Goal: Check status: Check status

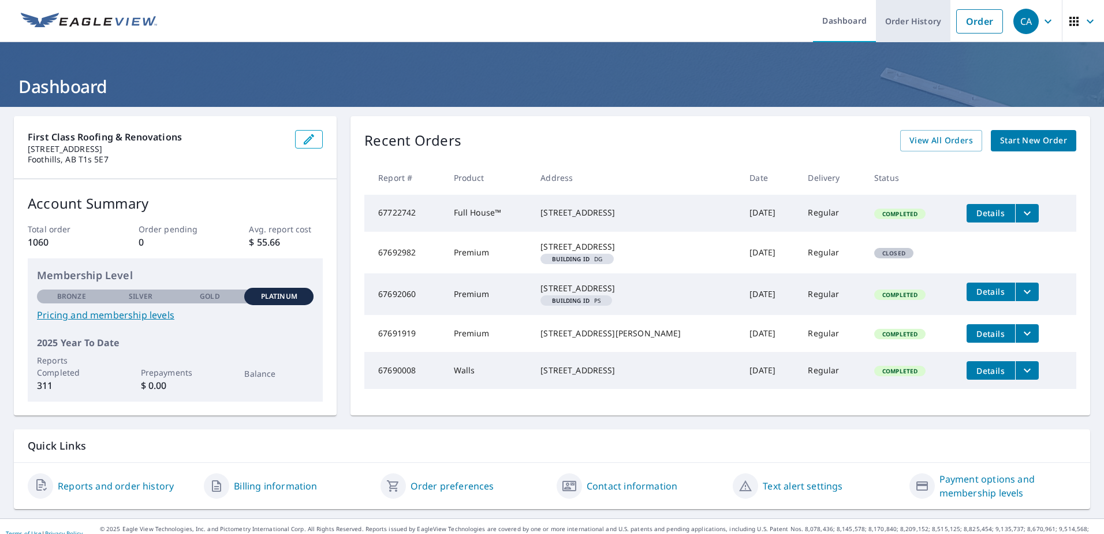
click at [903, 23] on link "Order History" at bounding box center [913, 21] width 74 height 42
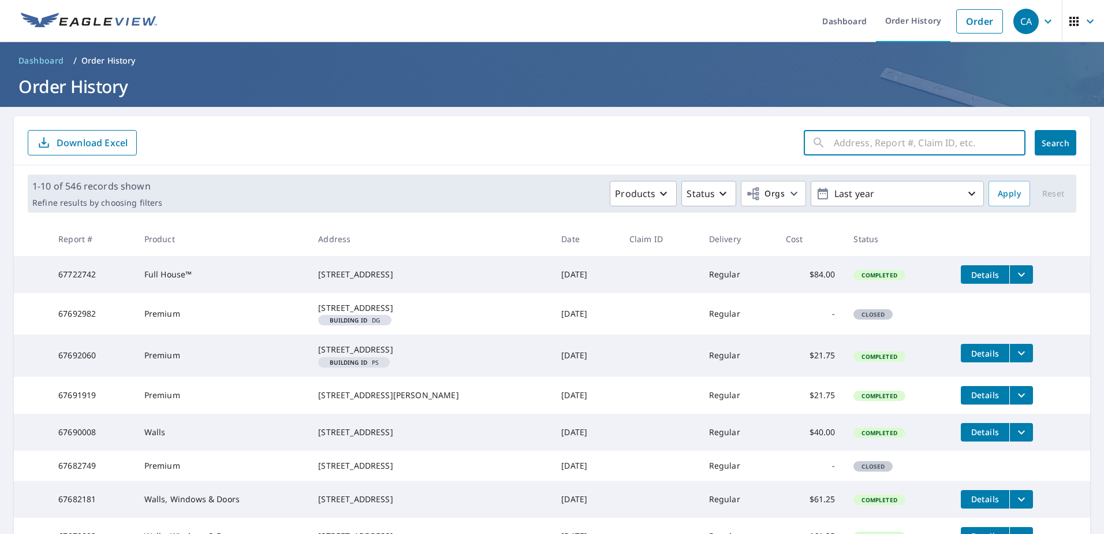
click at [855, 148] on input "text" at bounding box center [930, 142] width 192 height 32
paste input "[STREET_ADDRESS][PERSON_NAME]"
type input "[STREET_ADDRESS][PERSON_NAME]"
click at [1058, 146] on span "Search" at bounding box center [1055, 142] width 23 height 11
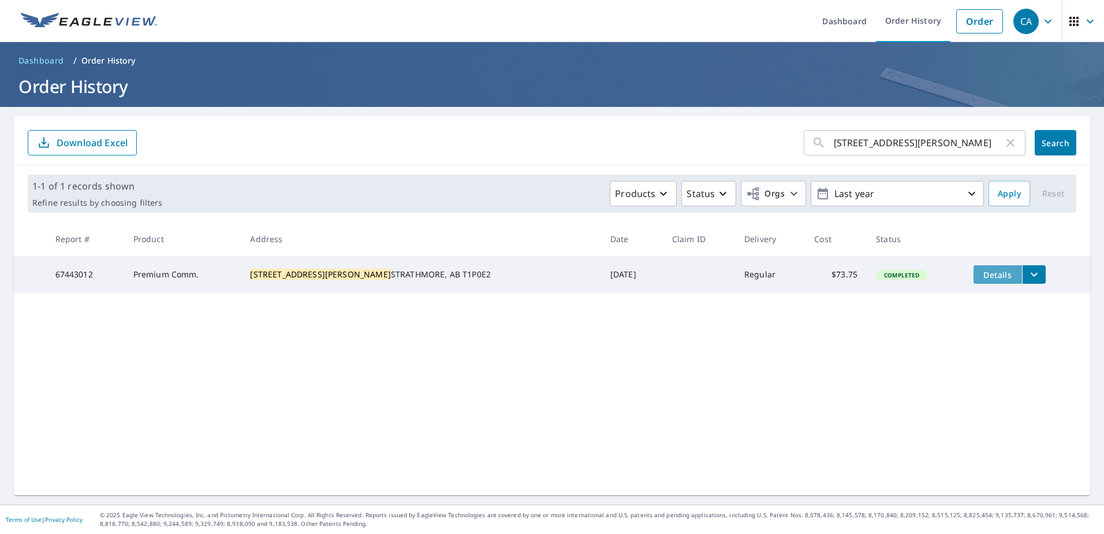
click at [981, 277] on span "Details" at bounding box center [998, 274] width 35 height 11
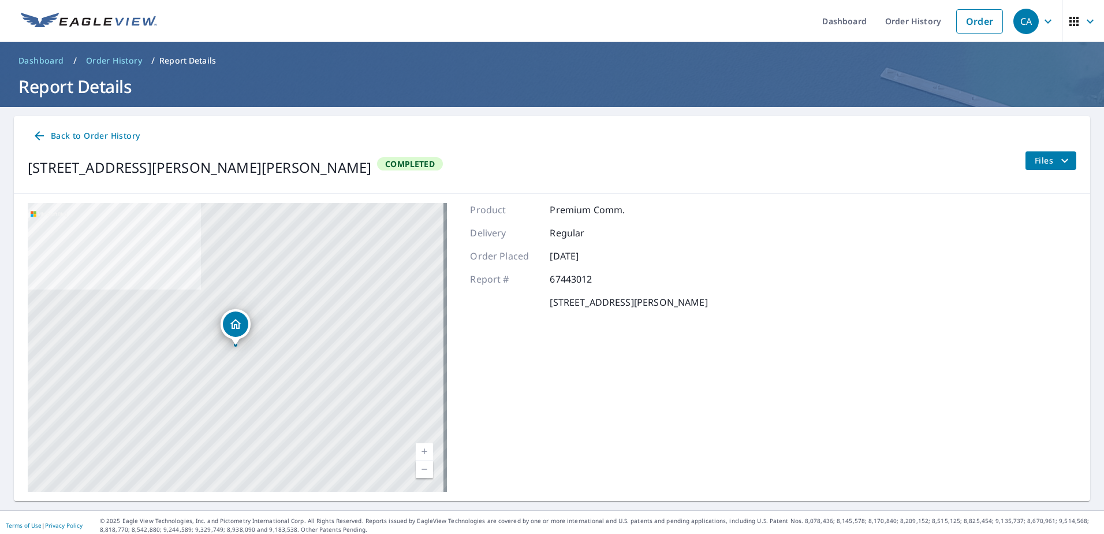
click at [1035, 166] on span "Files" at bounding box center [1053, 161] width 37 height 14
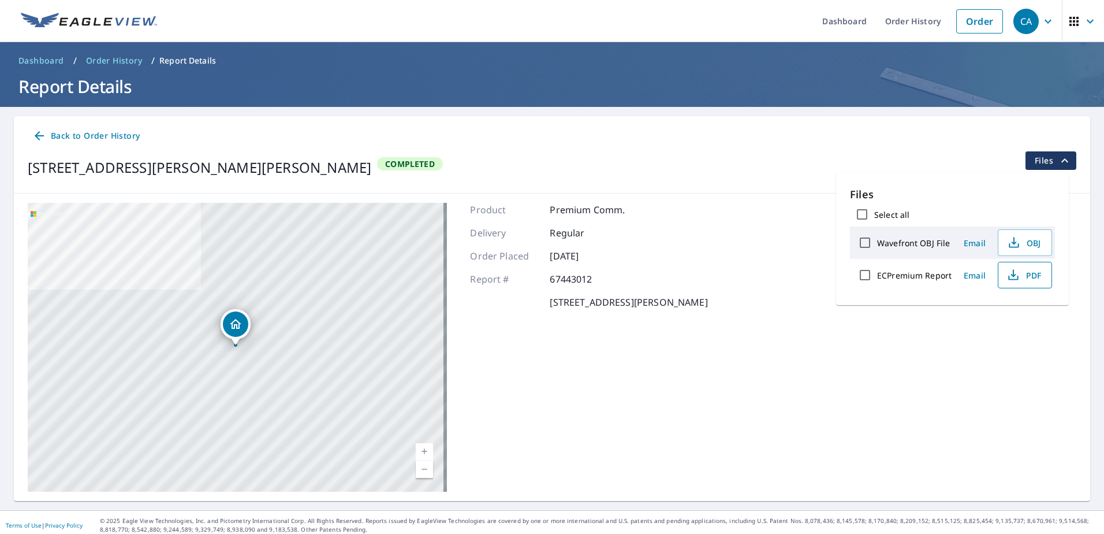
click at [1028, 279] on span "PDF" at bounding box center [1023, 275] width 37 height 14
drag, startPoint x: 29, startPoint y: 167, endPoint x: 284, endPoint y: 164, distance: 254.1
click at [284, 164] on div "[STREET_ADDRESS][PERSON_NAME][PERSON_NAME]" at bounding box center [200, 167] width 344 height 21
